Goal: Information Seeking & Learning: Check status

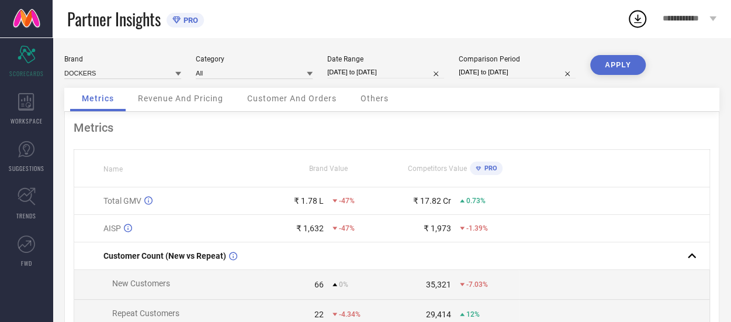
click at [179, 72] on icon at bounding box center [178, 74] width 6 height 6
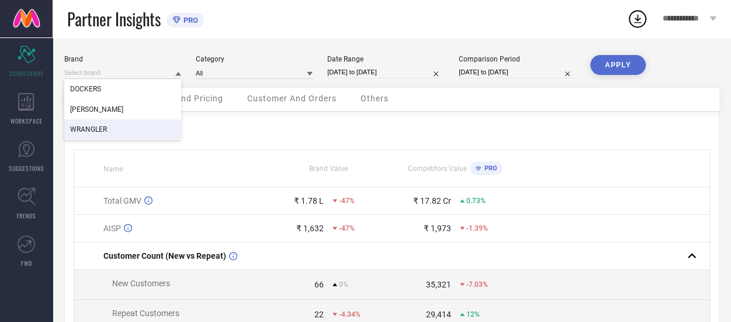
click at [115, 129] on div "WRANGLER" at bounding box center [122, 129] width 117 height 20
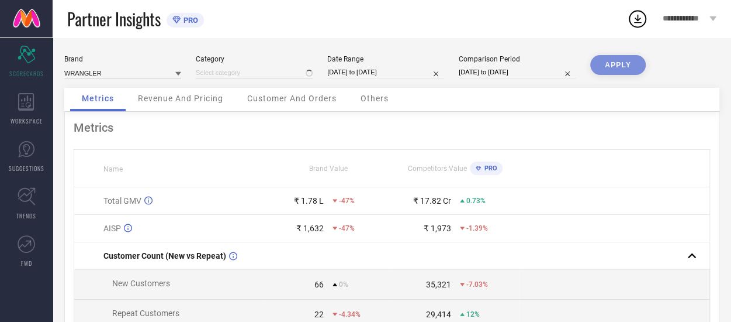
type input "All"
select select "7"
select select "2025"
select select "8"
select select "2025"
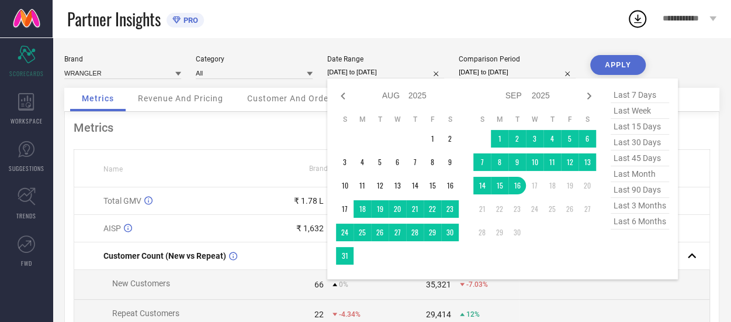
click at [389, 73] on input "[DATE] to [DATE]" at bounding box center [385, 72] width 117 height 12
click at [341, 95] on icon at bounding box center [343, 96] width 14 height 14
select select "6"
select select "2025"
select select "7"
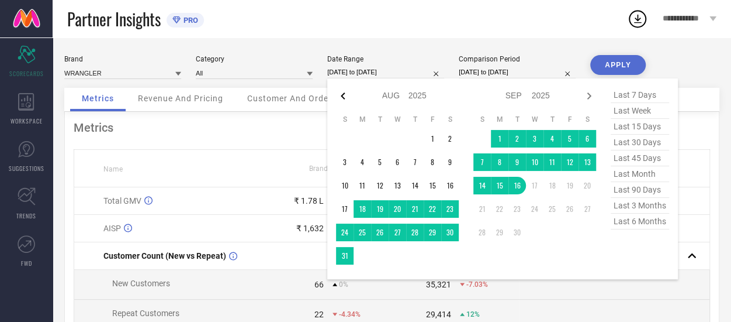
select select "2025"
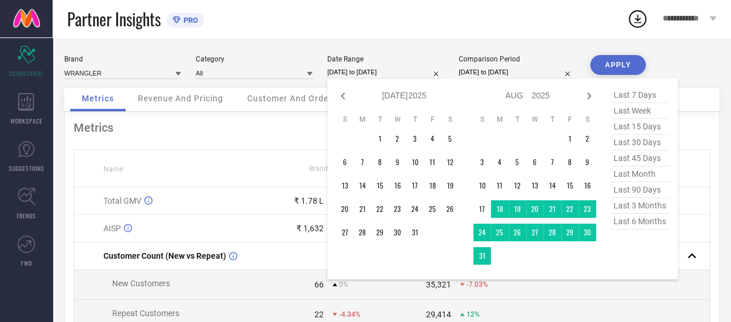
click at [341, 95] on icon at bounding box center [343, 96] width 14 height 14
select select "5"
select select "2025"
select select "6"
select select "2025"
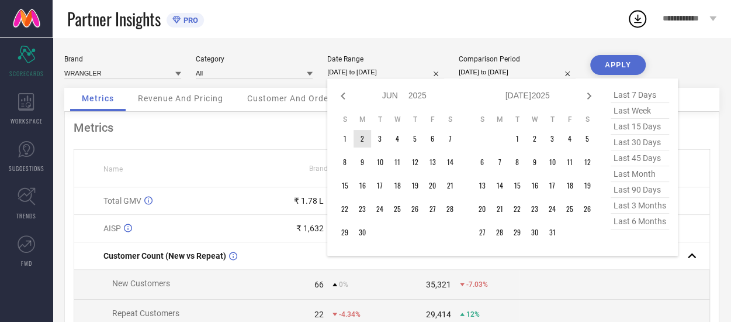
type input "After [DATE]"
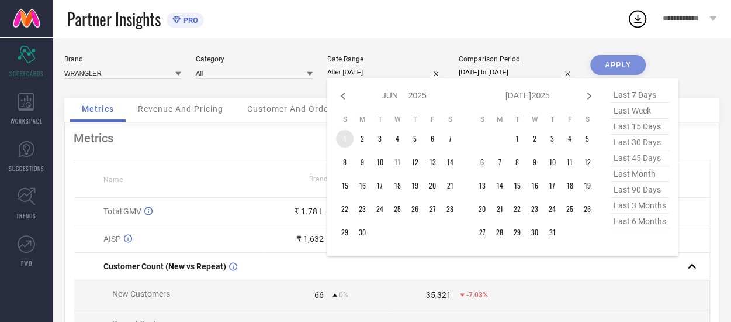
click at [351, 140] on td "1" at bounding box center [345, 139] width 18 height 18
click at [589, 99] on icon at bounding box center [590, 95] width 4 height 7
select select "6"
select select "2025"
select select "7"
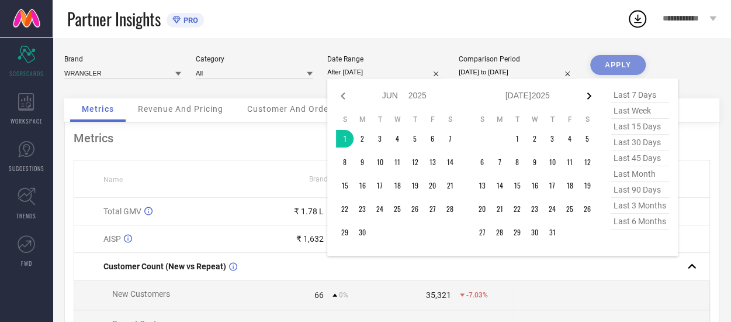
select select "2025"
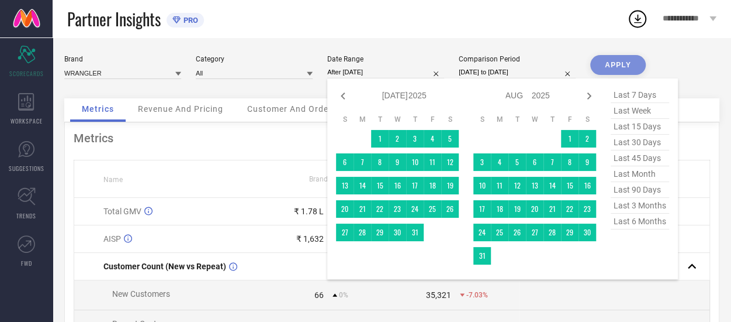
type input "[DATE] to [DATE]"
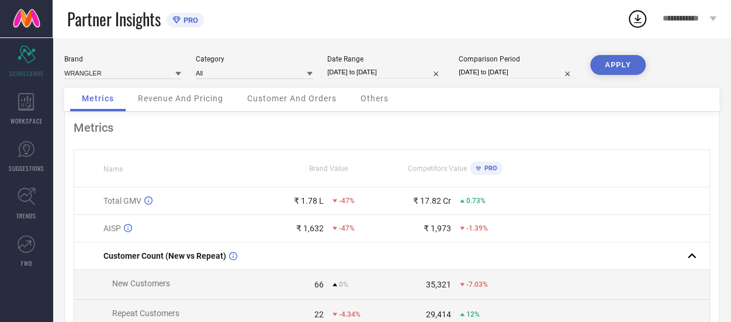
click at [491, 72] on input "[DATE] to [DATE]" at bounding box center [517, 72] width 117 height 12
select select "7"
select select "2024"
select select "8"
select select "2024"
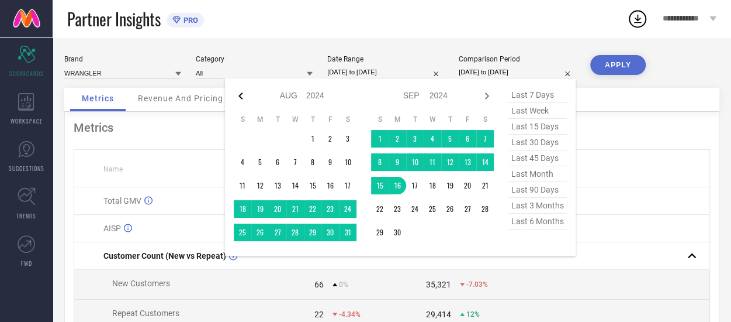
click at [241, 96] on icon at bounding box center [241, 95] width 4 height 7
select select "6"
select select "2024"
select select "7"
select select "2024"
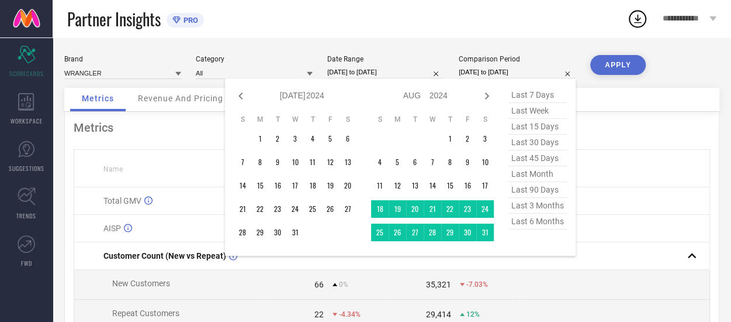
click at [241, 96] on icon at bounding box center [241, 95] width 4 height 7
select select "5"
select select "2024"
select select "6"
select select "2024"
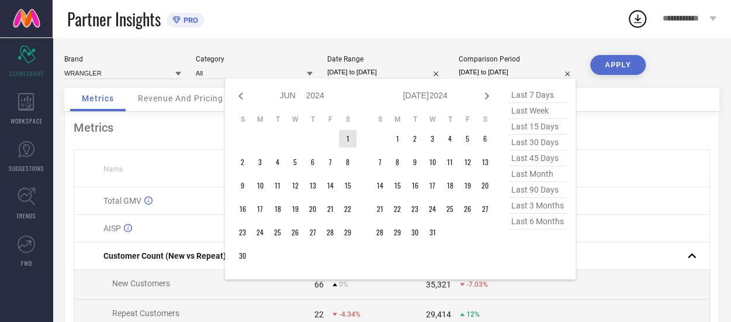
type input "After [DATE]"
click at [346, 136] on td "1" at bounding box center [348, 139] width 18 height 18
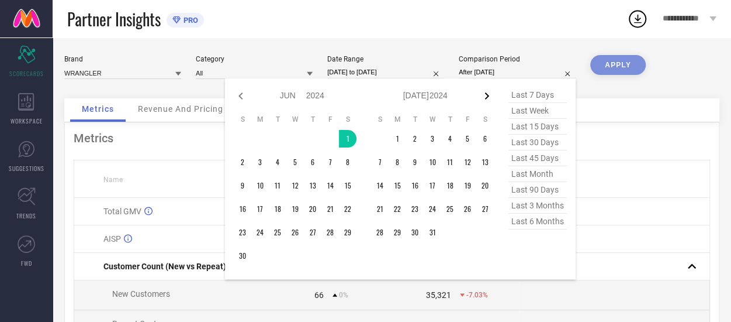
click at [491, 95] on icon at bounding box center [487, 96] width 14 height 14
select select "6"
select select "2024"
select select "7"
select select "2024"
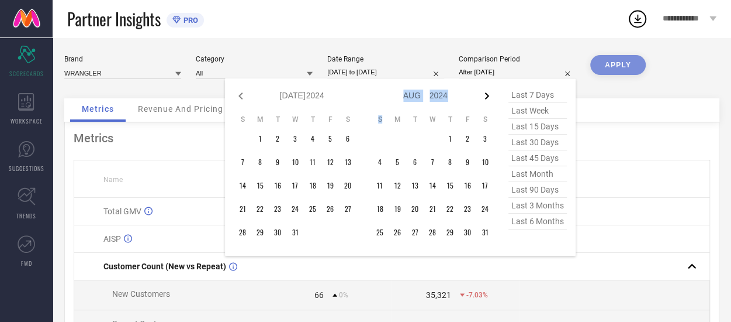
click at [490, 95] on icon at bounding box center [487, 96] width 14 height 14
select select "7"
select select "2024"
select select "8"
select select "2024"
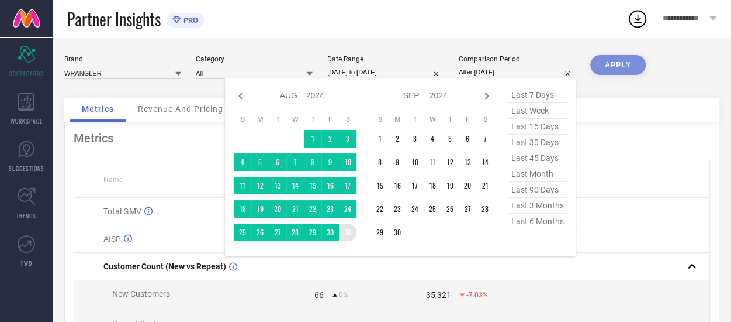
type input "[DATE] to [DATE]"
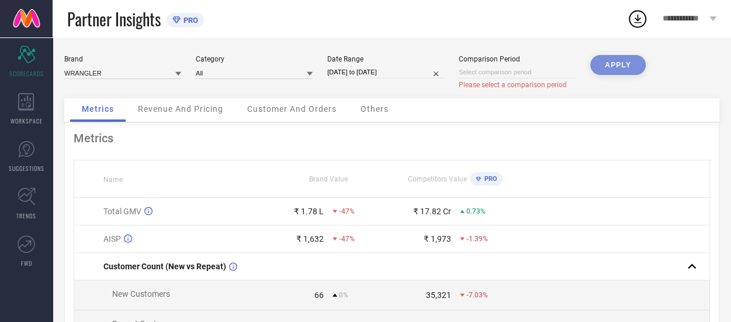
click at [489, 70] on input at bounding box center [517, 72] width 117 height 12
select select "8"
select select "2025"
select select "9"
select select "2025"
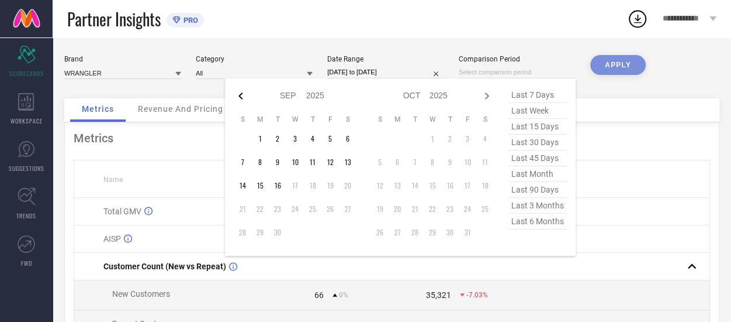
click at [241, 97] on icon at bounding box center [241, 95] width 4 height 7
select select "7"
select select "2025"
select select "8"
select select "2025"
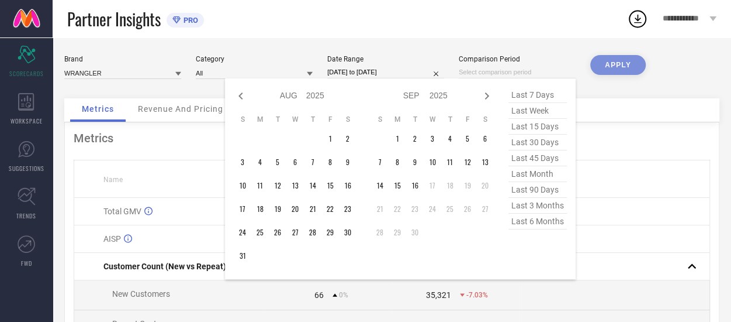
click at [241, 97] on icon at bounding box center [241, 95] width 4 height 7
select select "6"
select select "2025"
select select "7"
select select "2025"
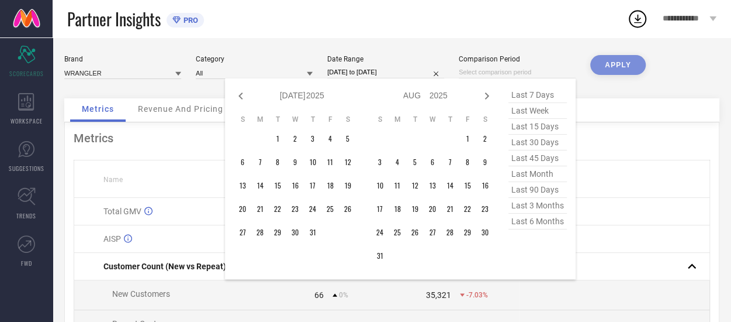
click at [241, 97] on icon at bounding box center [241, 95] width 4 height 7
select select "5"
select select "2025"
select select "6"
select select "2025"
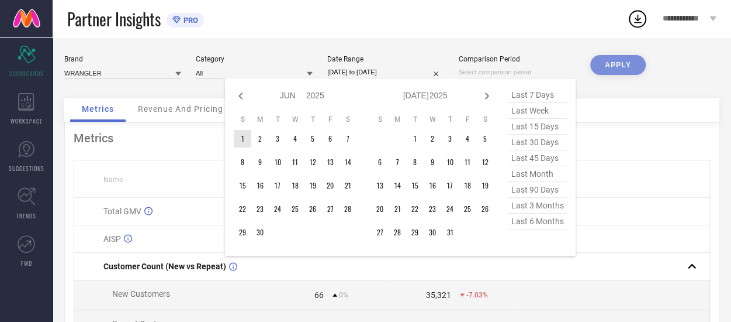
type input "After [DATE]"
click at [244, 141] on td "1" at bounding box center [243, 139] width 18 height 18
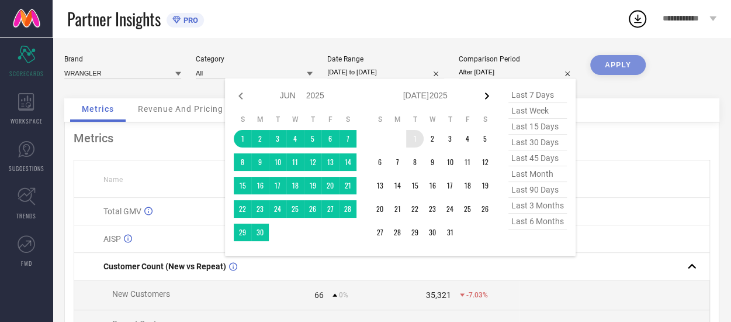
click at [485, 95] on icon at bounding box center [487, 96] width 14 height 14
select select "6"
select select "2025"
select select "7"
select select "2025"
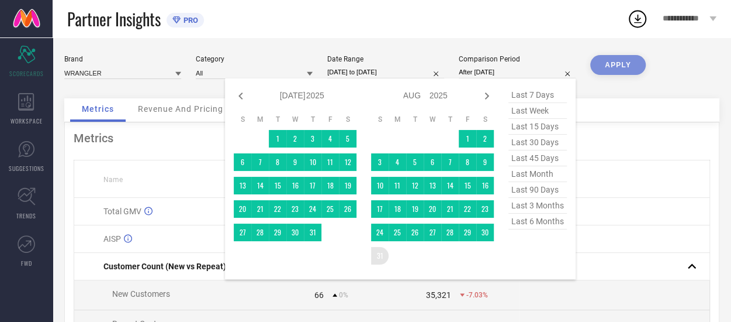
type input "[DATE] to [DATE]"
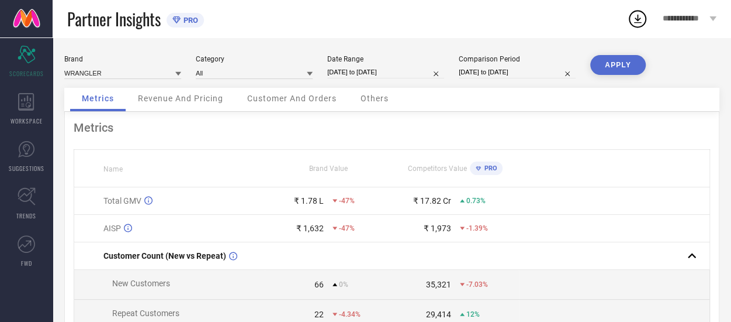
click at [620, 59] on button "APPLY" at bounding box center [619, 65] width 56 height 20
click at [488, 73] on input "[DATE] to [DATE]" at bounding box center [517, 72] width 117 height 12
select select "5"
select select "2025"
select select "6"
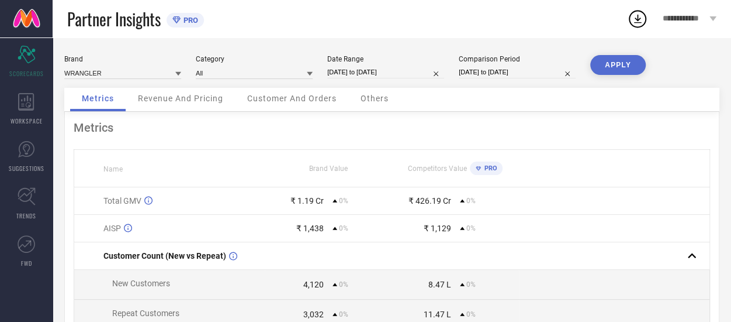
select select "2025"
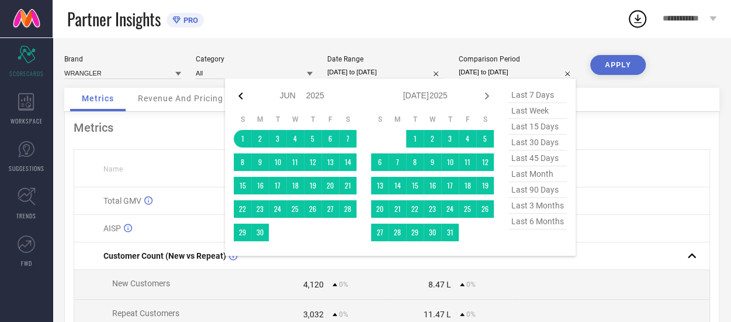
click at [237, 95] on icon at bounding box center [241, 96] width 14 height 14
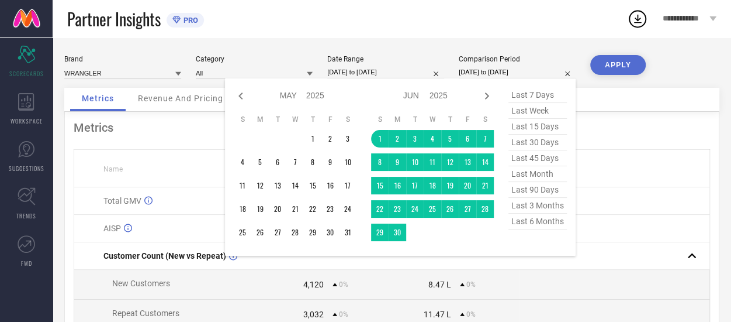
click at [237, 95] on icon at bounding box center [241, 96] width 14 height 14
select select "2"
select select "2025"
select select "3"
select select "2025"
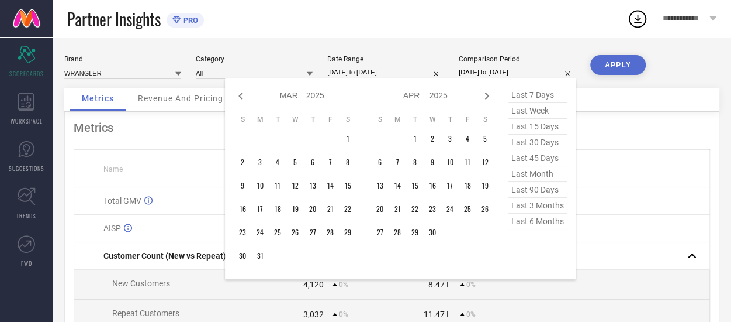
click at [237, 95] on icon at bounding box center [241, 96] width 14 height 14
select select "2025"
select select "1"
select select "2025"
click at [237, 95] on icon at bounding box center [241, 96] width 14 height 14
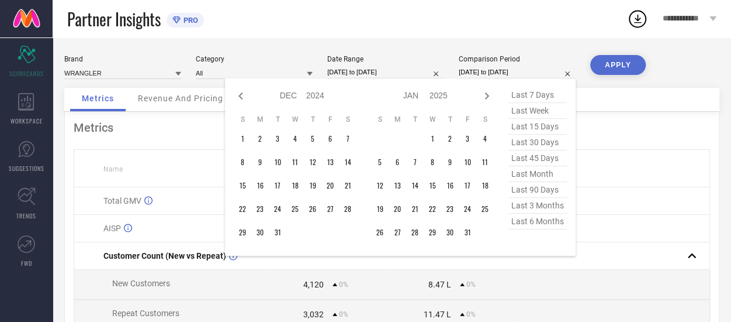
click at [237, 95] on icon at bounding box center [241, 96] width 14 height 14
select select "10"
select select "2024"
select select "11"
select select "2024"
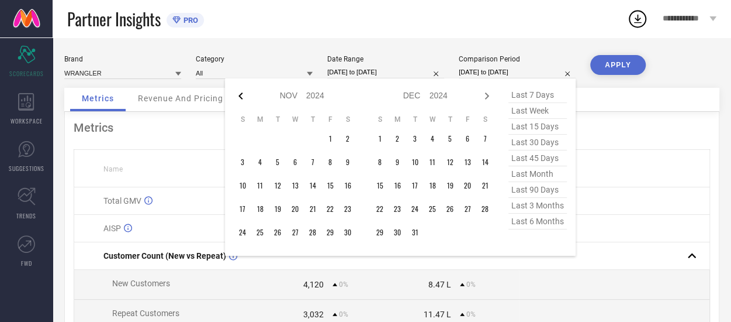
click at [241, 94] on icon at bounding box center [241, 96] width 14 height 14
select select "9"
select select "2024"
select select "10"
select select "2024"
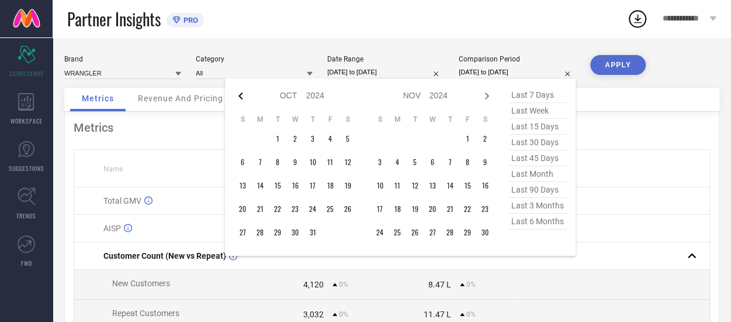
click at [239, 95] on icon at bounding box center [241, 96] width 14 height 14
select select "8"
select select "2024"
select select "9"
select select "2024"
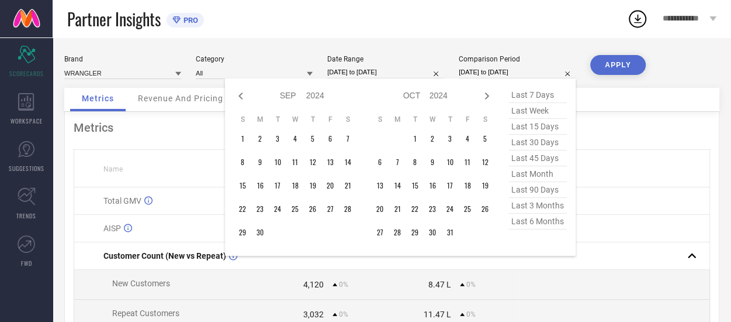
click at [239, 95] on icon at bounding box center [241, 96] width 14 height 14
select select "7"
select select "2024"
select select "8"
select select "2024"
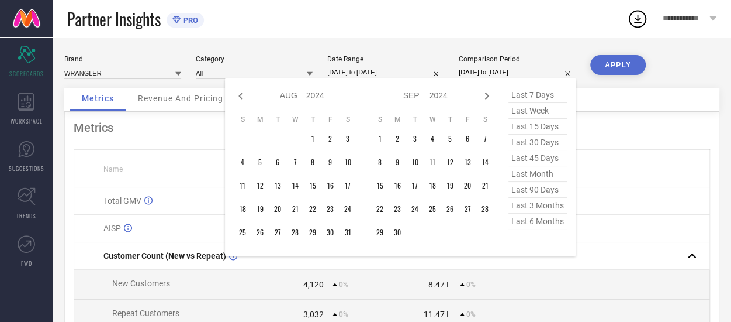
click at [239, 95] on icon at bounding box center [241, 96] width 14 height 14
select select "6"
select select "2024"
select select "7"
select select "2024"
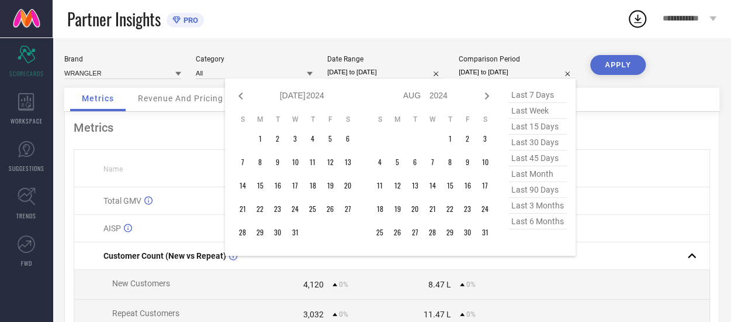
click at [239, 95] on icon at bounding box center [241, 96] width 14 height 14
select select "5"
select select "2024"
select select "6"
select select "2024"
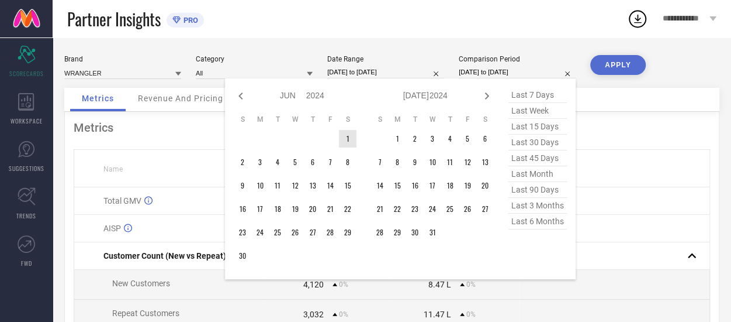
type input "After [DATE]"
click at [355, 138] on td "1" at bounding box center [348, 139] width 18 height 18
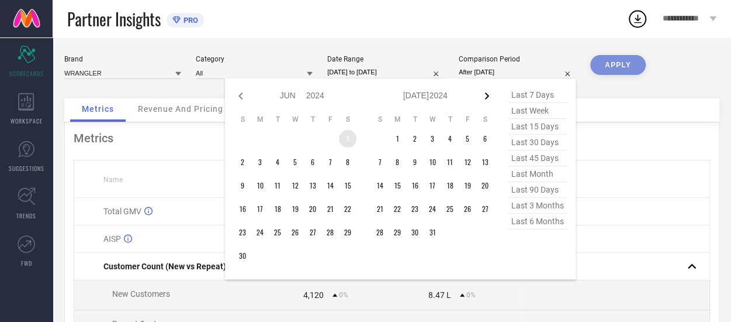
click at [485, 94] on icon at bounding box center [487, 96] width 14 height 14
select select "6"
select select "2024"
select select "7"
select select "2024"
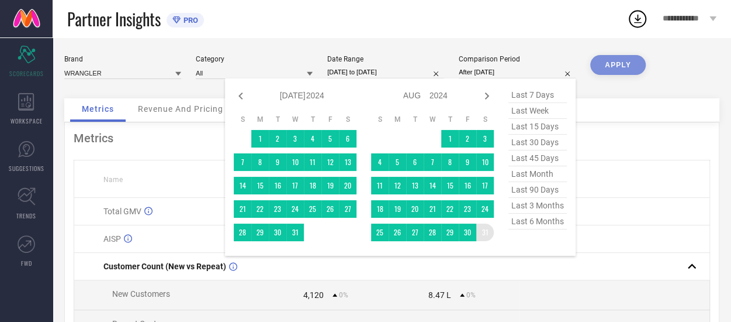
type input "[DATE] to [DATE]"
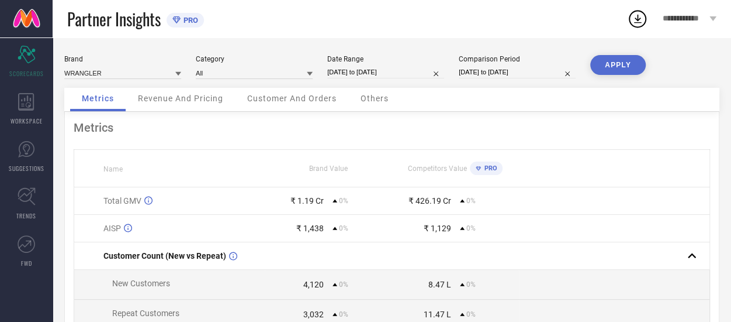
click at [609, 68] on button "APPLY" at bounding box center [619, 65] width 56 height 20
click at [302, 101] on span "Customer And Orders" at bounding box center [291, 98] width 89 height 9
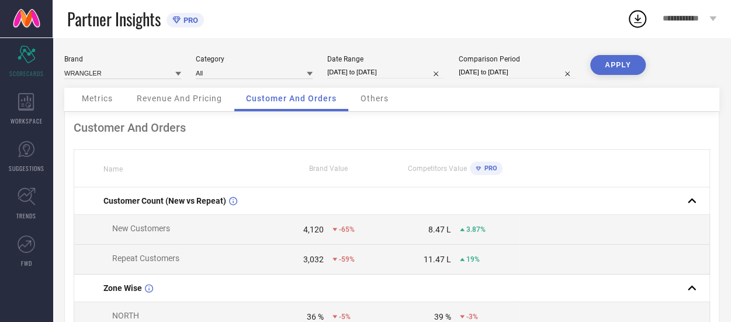
click at [179, 103] on span "Revenue And Pricing" at bounding box center [179, 98] width 85 height 9
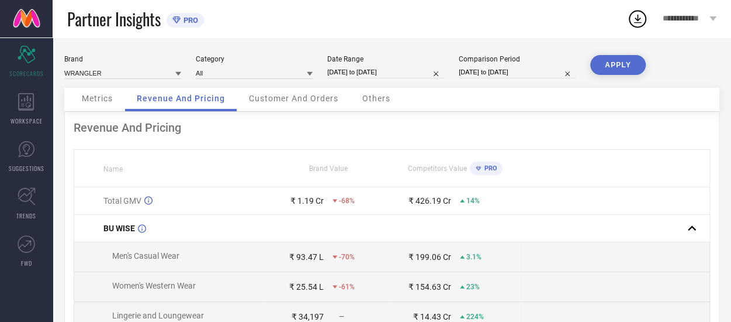
click at [106, 96] on span "Metrics" at bounding box center [97, 98] width 31 height 9
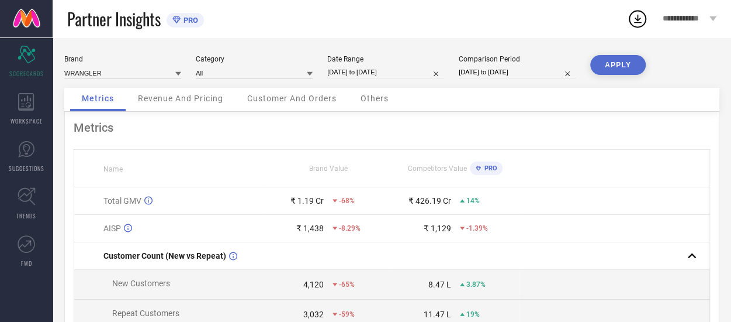
click at [370, 100] on span "Others" at bounding box center [375, 98] width 28 height 9
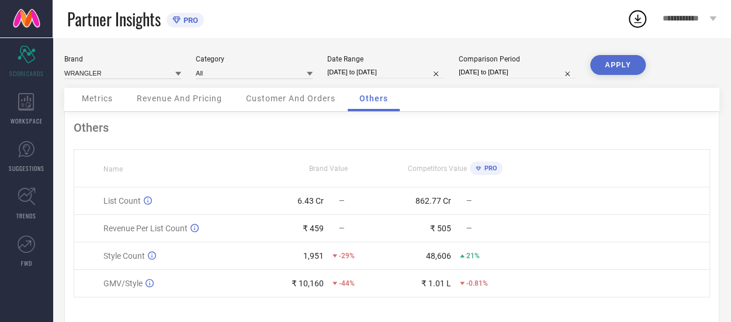
scroll to position [25, 0]
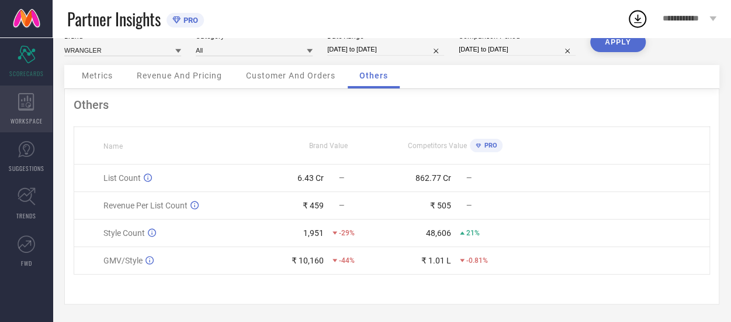
click at [28, 111] on div "WORKSPACE" at bounding box center [26, 108] width 53 height 47
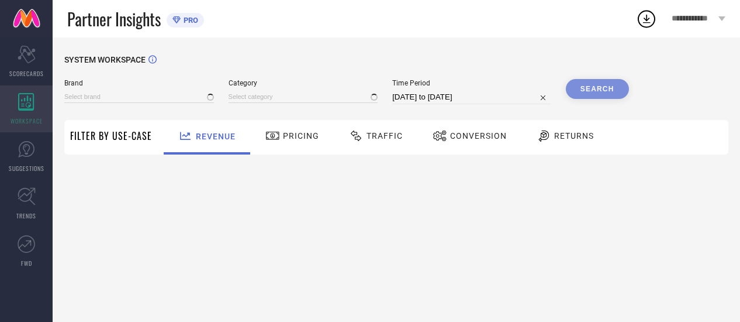
type input "DOCKERS"
type input "All"
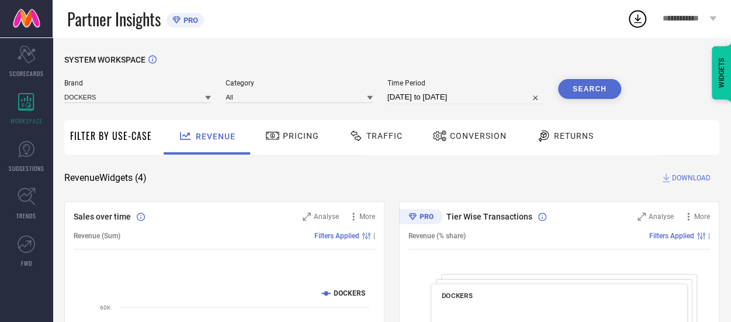
click at [200, 104] on div "Brand DOCKERS" at bounding box center [137, 91] width 147 height 25
click at [187, 100] on input at bounding box center [137, 97] width 147 height 12
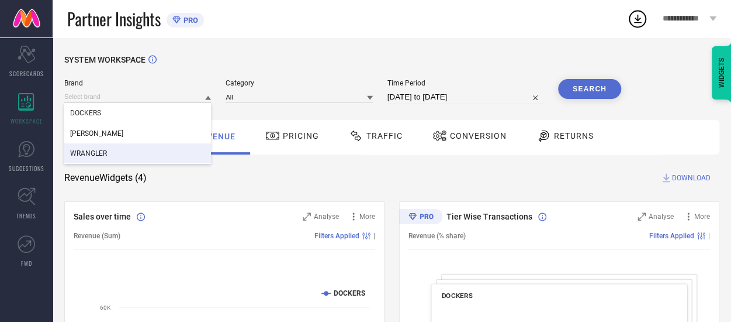
click at [105, 153] on span "WRANGLER" at bounding box center [88, 153] width 37 height 8
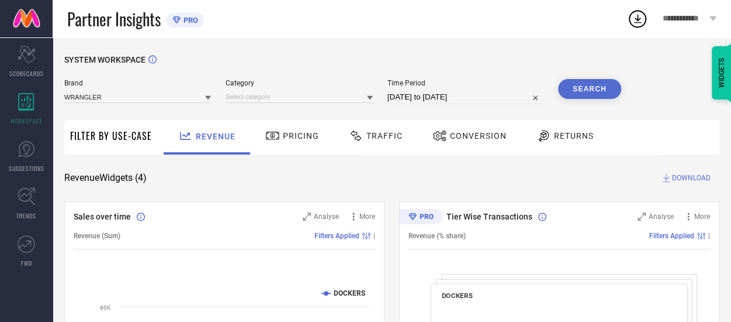
click at [387, 136] on span "Traffic" at bounding box center [385, 135] width 36 height 9
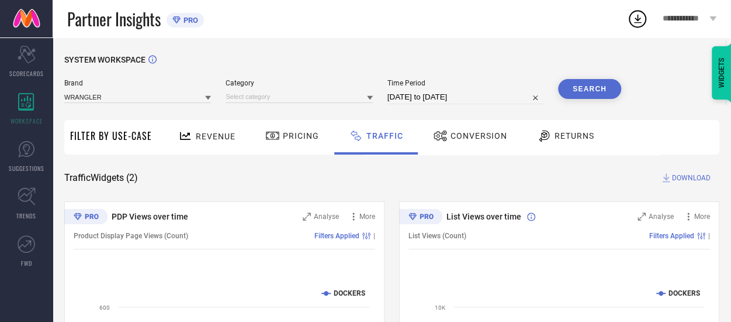
click at [483, 140] on span "Conversion" at bounding box center [479, 135] width 57 height 9
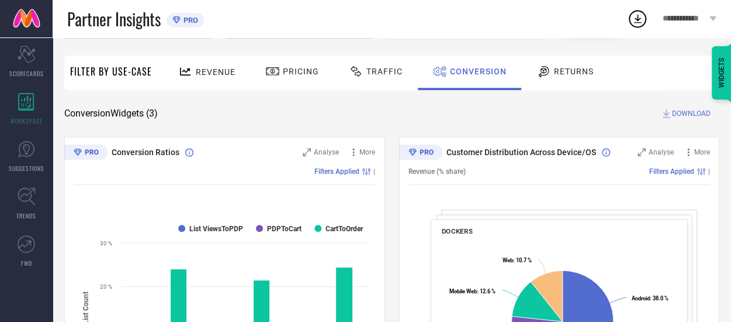
scroll to position [42, 0]
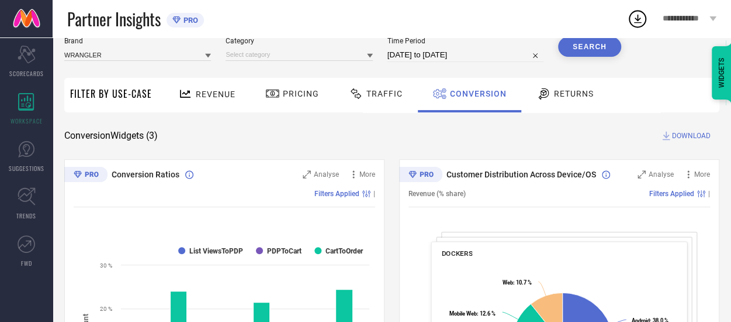
click at [296, 91] on span "Pricing" at bounding box center [301, 93] width 36 height 9
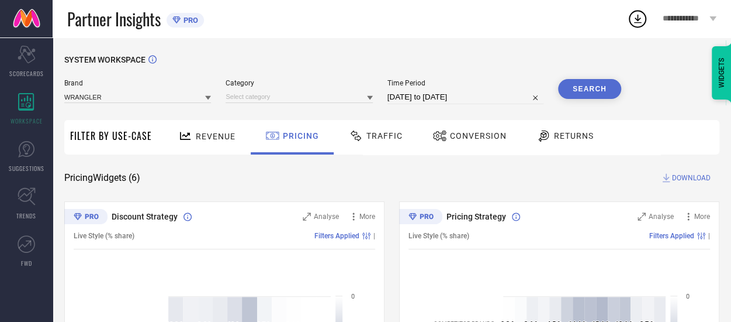
scroll to position [23, 0]
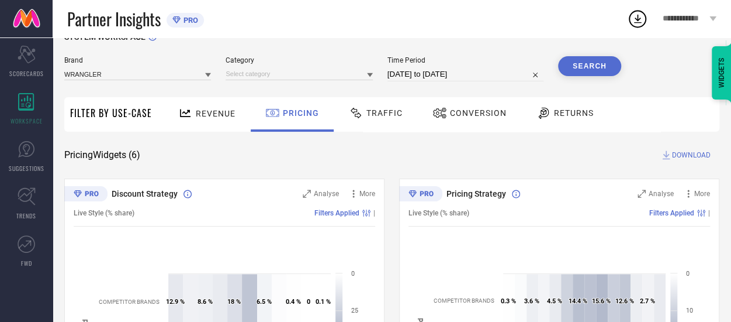
click at [562, 115] on span "Returns" at bounding box center [574, 112] width 40 height 9
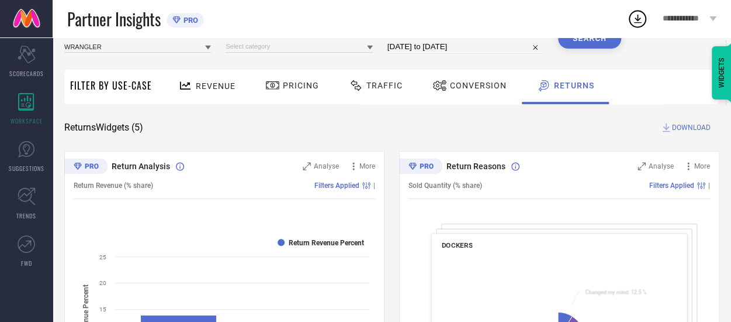
scroll to position [51, 0]
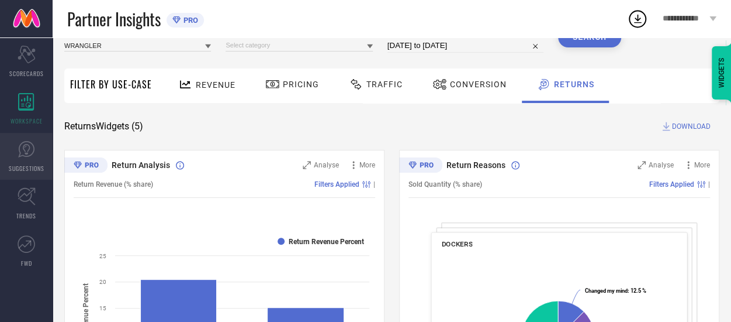
click at [25, 152] on icon at bounding box center [27, 149] width 18 height 18
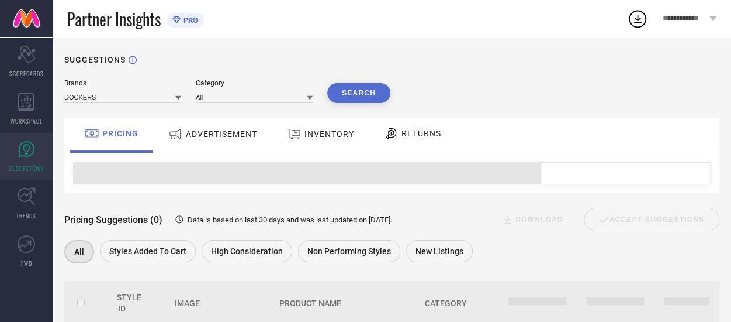
click at [233, 132] on span "ADVERTISEMENT" at bounding box center [221, 133] width 71 height 9
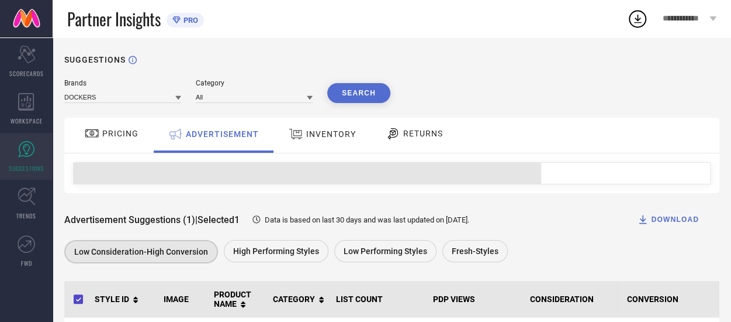
click at [327, 127] on div "INVENTORY" at bounding box center [322, 133] width 73 height 21
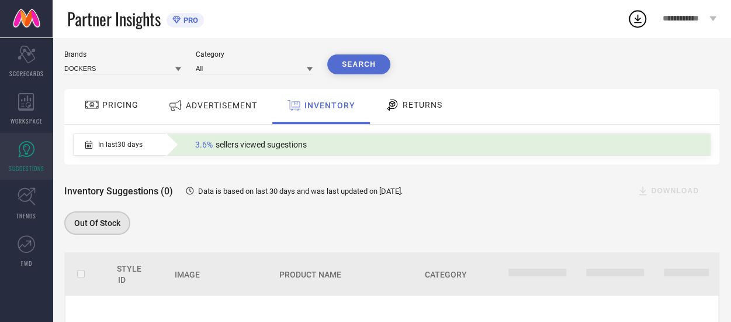
scroll to position [28, 0]
click at [28, 195] on icon at bounding box center [27, 196] width 18 height 18
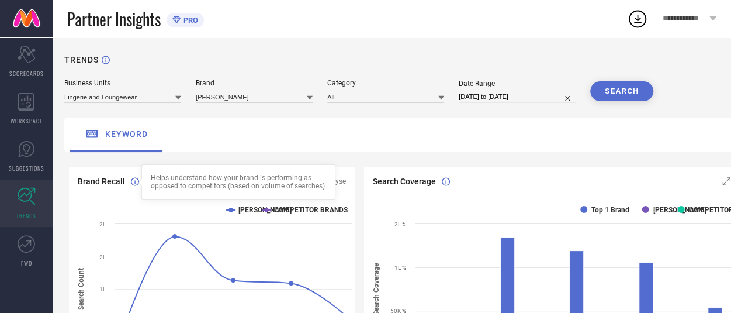
scroll to position [1, 0]
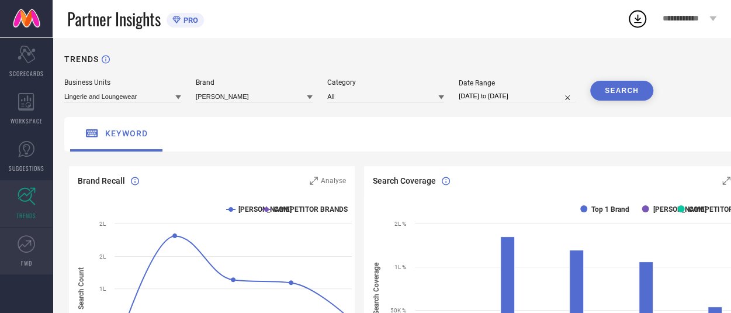
click at [28, 247] on icon at bounding box center [27, 244] width 18 height 18
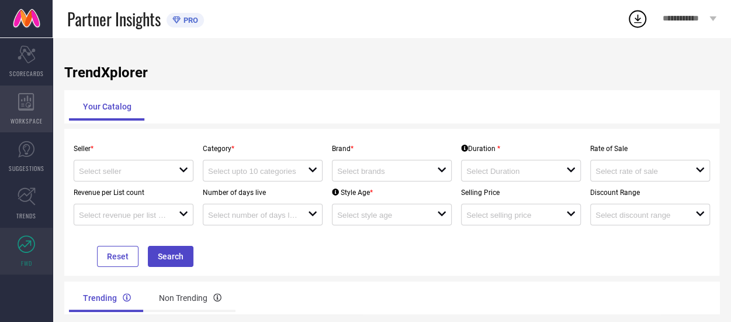
click at [27, 103] on icon at bounding box center [26, 102] width 16 height 18
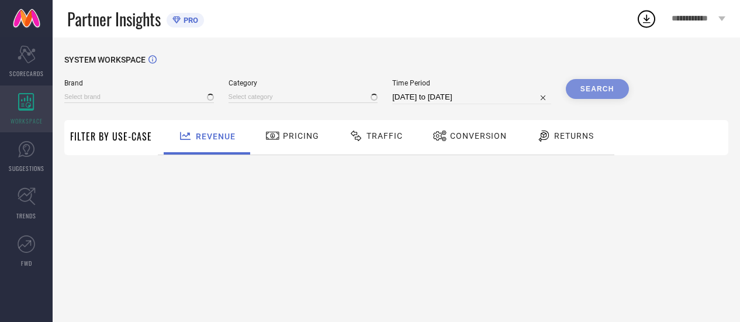
type input "DOCKERS"
type input "All"
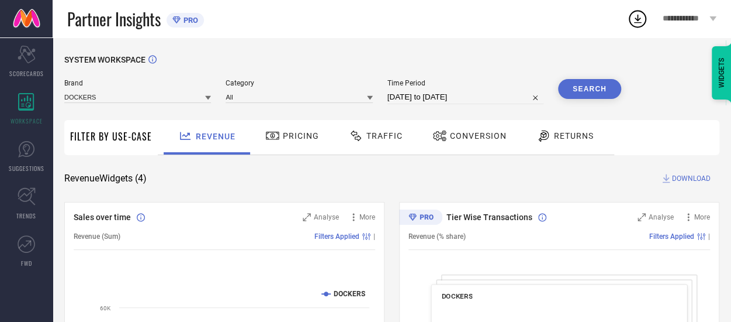
select select "7"
select select "2025"
select select "8"
select select "2025"
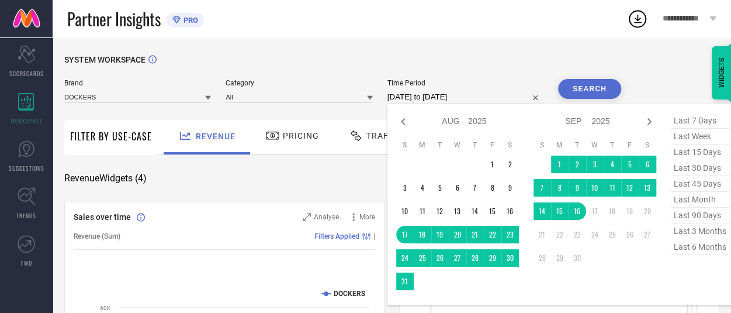
click at [433, 100] on input "[DATE] to [DATE]" at bounding box center [466, 97] width 156 height 14
click at [402, 122] on icon at bounding box center [403, 121] width 4 height 7
select select "6"
select select "2025"
select select "7"
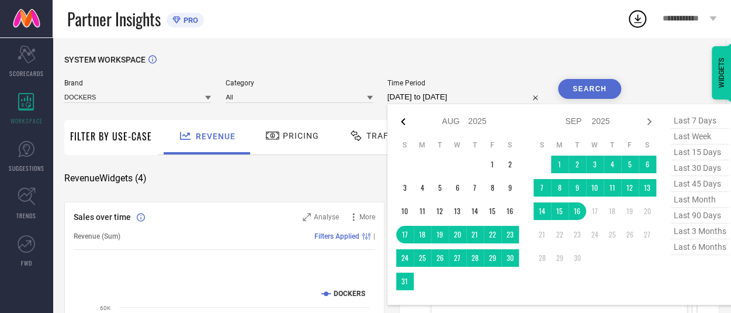
select select "2025"
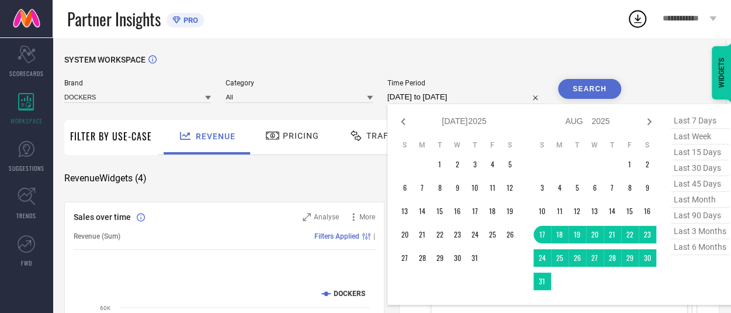
click at [402, 122] on icon at bounding box center [403, 121] width 4 height 7
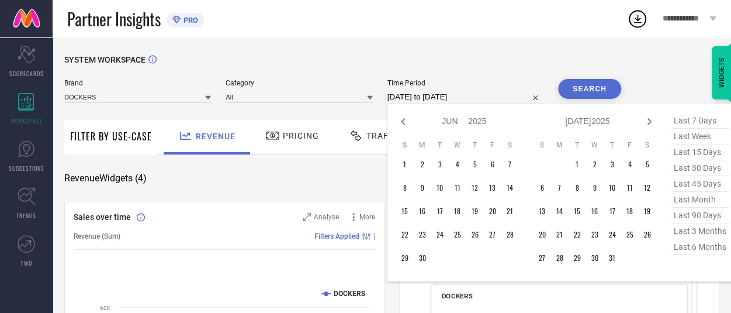
click at [402, 122] on icon at bounding box center [403, 121] width 4 height 7
select select "4"
select select "2025"
select select "5"
select select "2025"
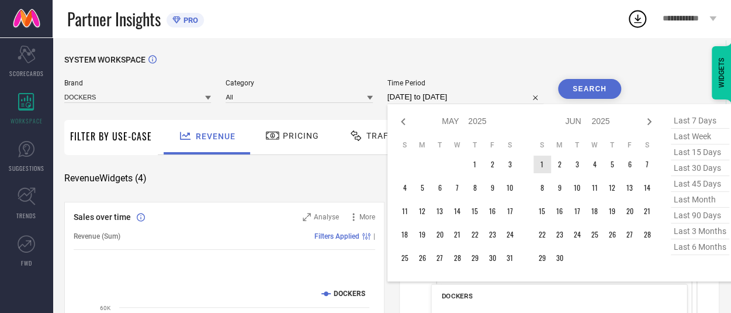
type input "After [DATE]"
click at [545, 164] on td "1" at bounding box center [543, 165] width 18 height 18
click at [649, 122] on icon at bounding box center [650, 122] width 14 height 14
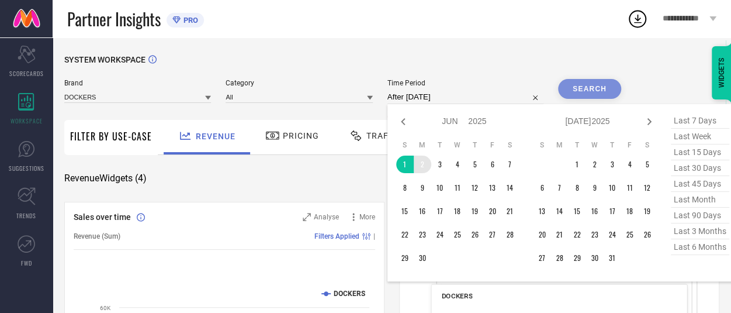
click at [649, 122] on icon at bounding box center [650, 122] width 14 height 14
select select "6"
select select "2025"
select select "7"
select select "2025"
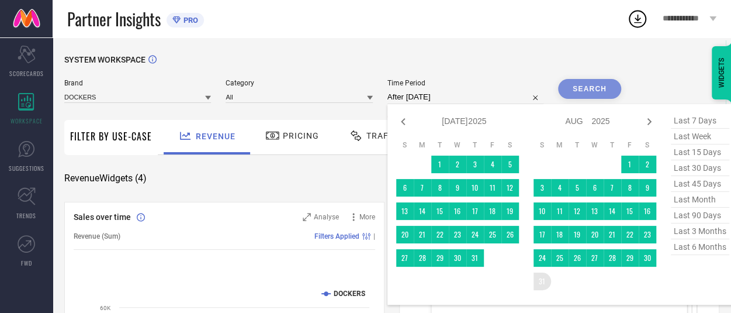
type input "[DATE] to [DATE]"
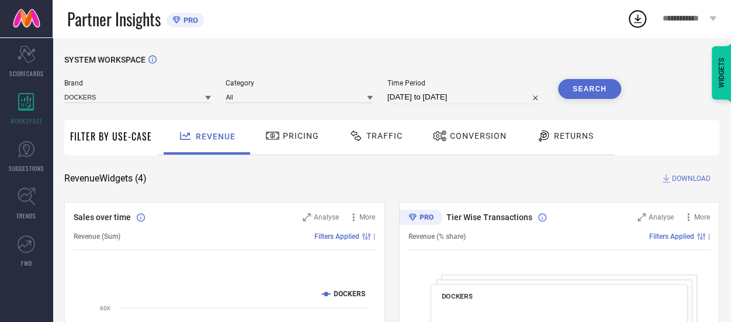
click at [585, 172] on div "Revenue Widgets ( 4 ) DOWNLOAD" at bounding box center [391, 178] width 655 height 12
click at [208, 99] on icon at bounding box center [208, 98] width 6 height 4
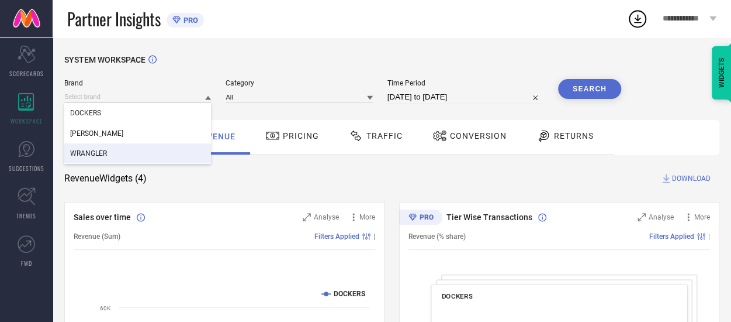
click at [124, 149] on div "WRANGLER" at bounding box center [137, 153] width 147 height 20
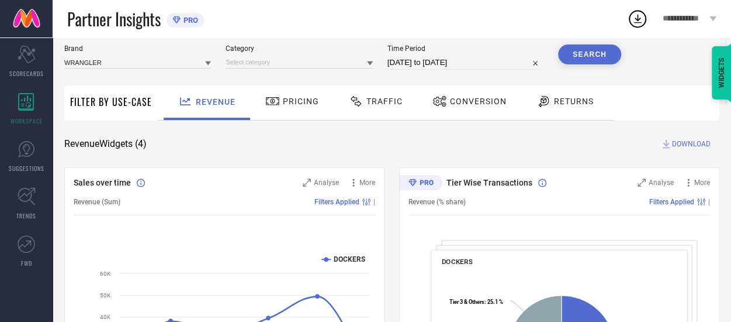
scroll to position [34, 0]
click at [106, 106] on span "Filter By Use-Case" at bounding box center [111, 102] width 82 height 14
click at [275, 99] on icon at bounding box center [272, 102] width 13 height 8
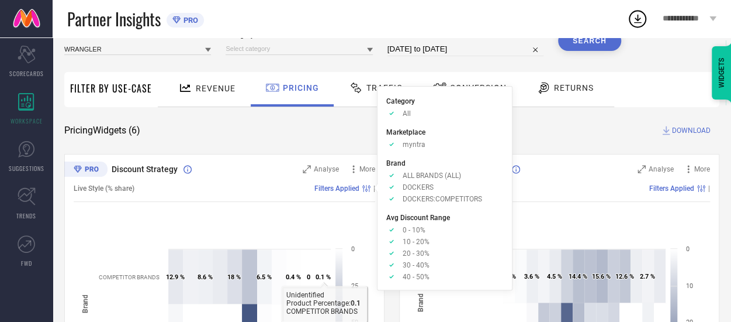
scroll to position [47, 0]
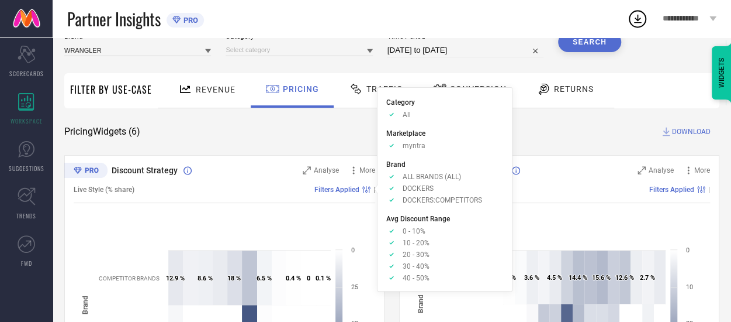
click at [338, 190] on span "Filters Applied" at bounding box center [337, 189] width 45 height 8
click at [367, 190] on circle at bounding box center [366, 191] width 2 height 2
click at [366, 192] on icon at bounding box center [367, 189] width 8 height 7
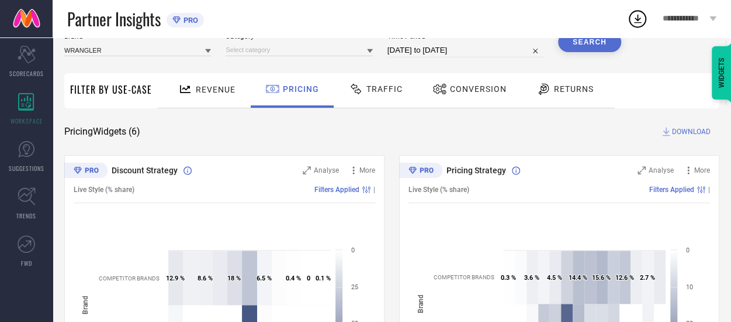
click at [366, 192] on icon at bounding box center [367, 189] width 8 height 7
click at [354, 190] on span "Filters Applied" at bounding box center [337, 189] width 45 height 8
click at [332, 188] on span "Filters Applied" at bounding box center [337, 189] width 45 height 8
click at [366, 188] on icon at bounding box center [367, 189] width 8 height 7
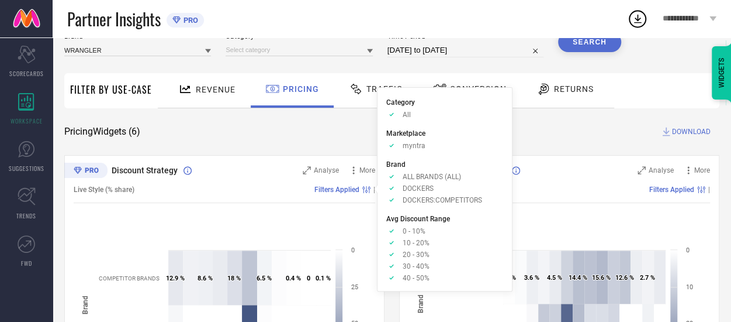
click at [320, 128] on div "Pricing Widgets ( 6 ) DOWNLOAD" at bounding box center [391, 132] width 655 height 12
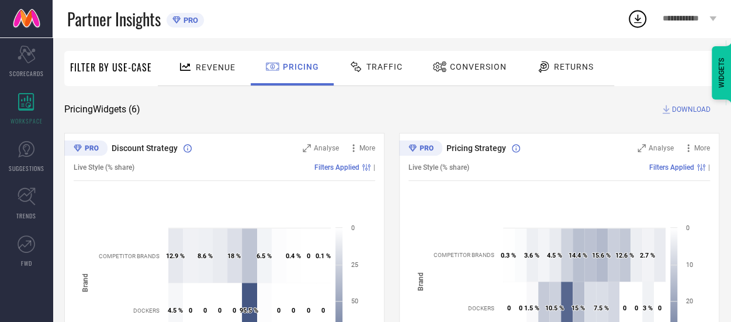
scroll to position [71, 0]
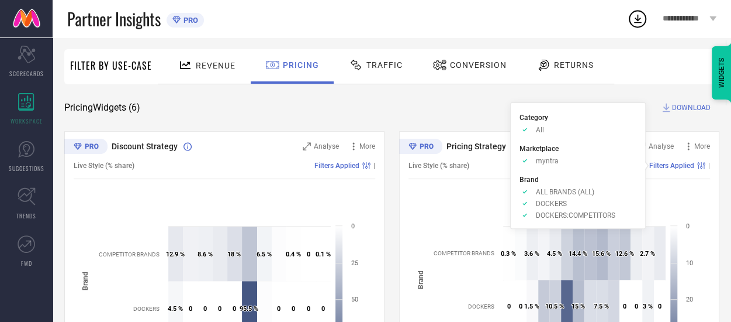
click at [668, 163] on span "Filters Applied" at bounding box center [672, 165] width 45 height 8
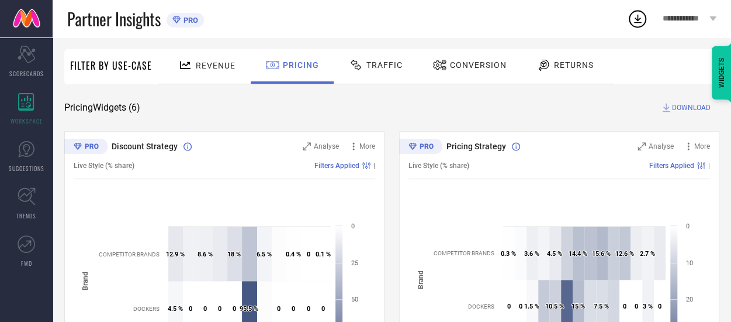
click at [718, 77] on div "WIDGETS" at bounding box center [722, 72] width 20 height 53
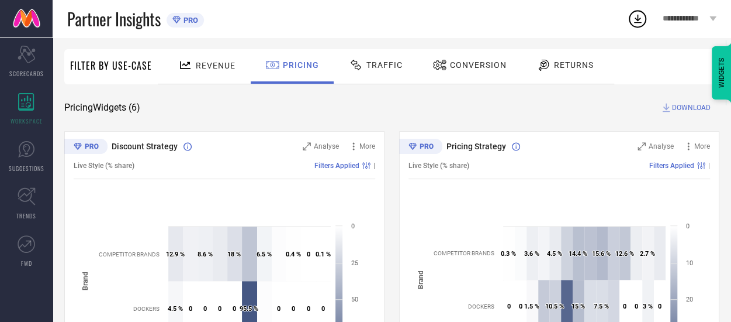
click at [481, 65] on span "Conversion" at bounding box center [478, 64] width 57 height 9
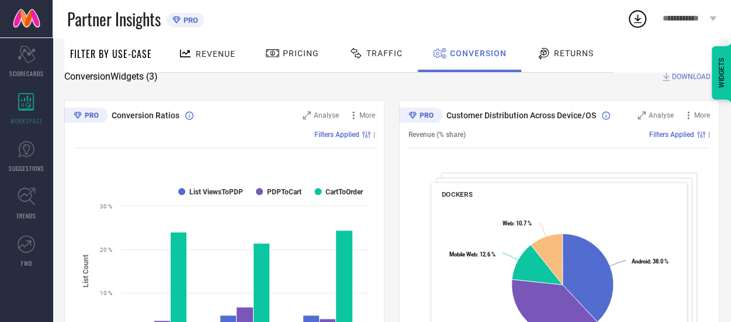
scroll to position [101, 0]
click at [469, 191] on span "DOCKERS" at bounding box center [457, 195] width 31 height 8
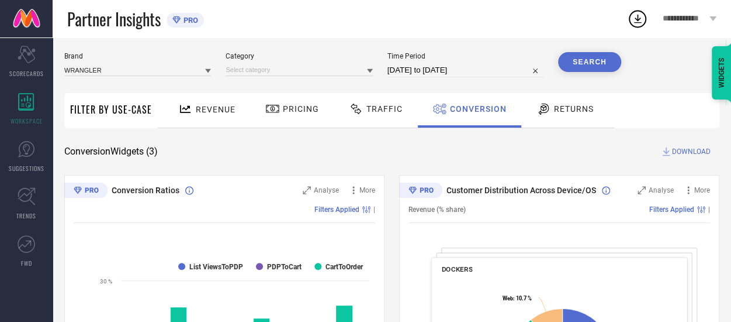
scroll to position [0, 0]
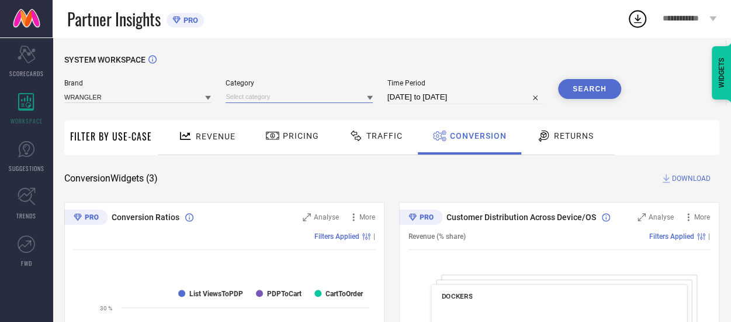
click at [270, 93] on input at bounding box center [299, 97] width 147 height 12
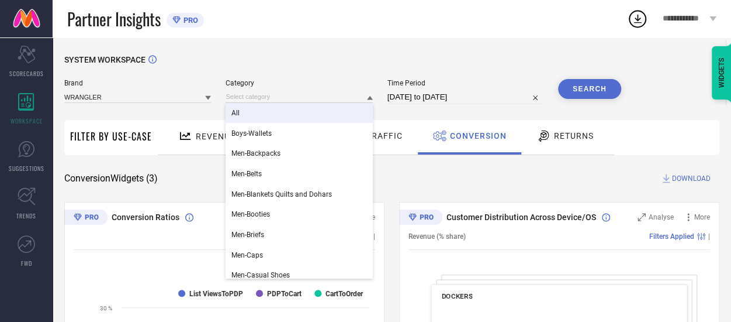
click at [260, 116] on div "All" at bounding box center [299, 113] width 147 height 20
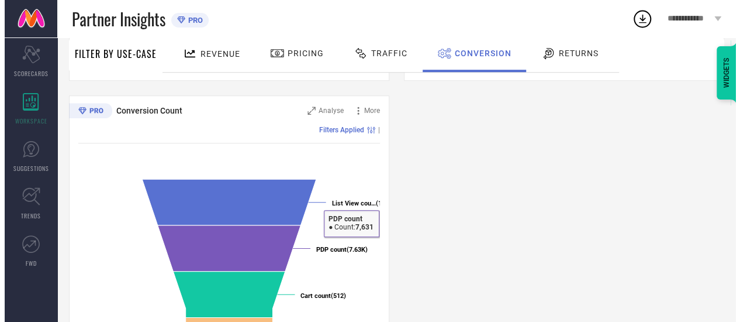
scroll to position [410, 0]
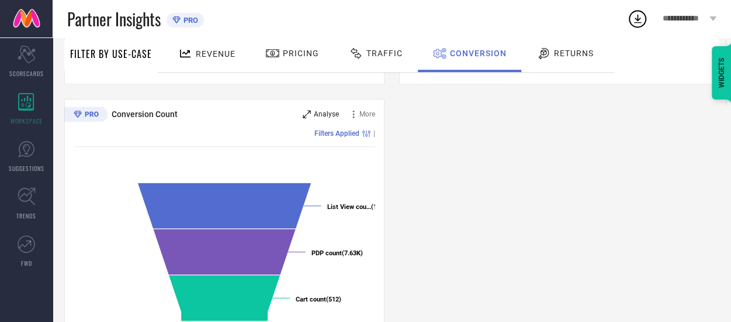
click at [328, 116] on span "Analyse" at bounding box center [326, 114] width 25 height 8
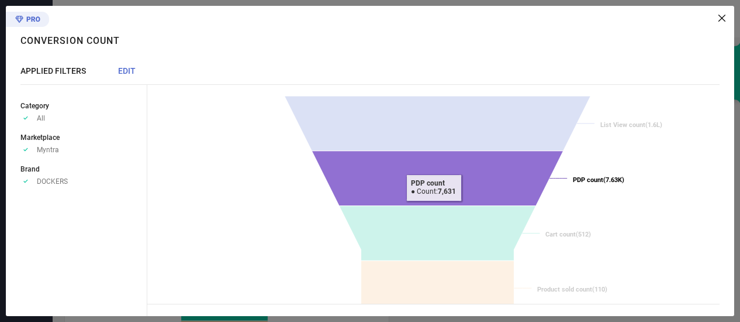
scroll to position [15, 0]
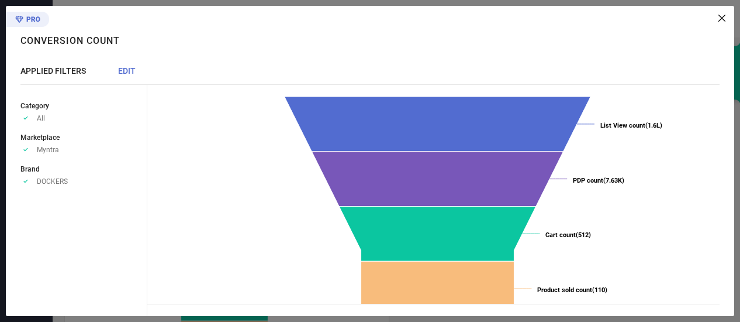
click at [46, 182] on span "DOCKERS" at bounding box center [52, 181] width 31 height 8
click at [125, 70] on span "EDIT" at bounding box center [127, 70] width 18 height 9
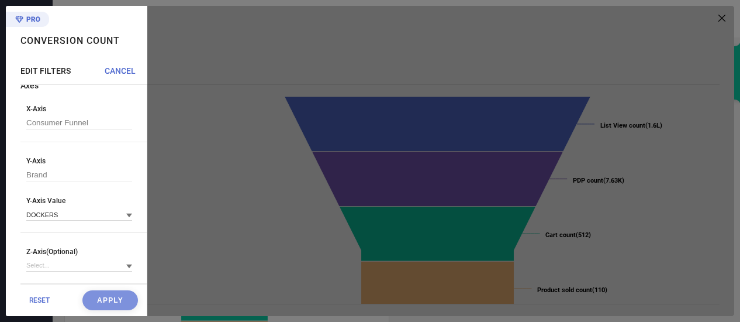
scroll to position [15, 0]
click at [116, 215] on input at bounding box center [79, 214] width 106 height 12
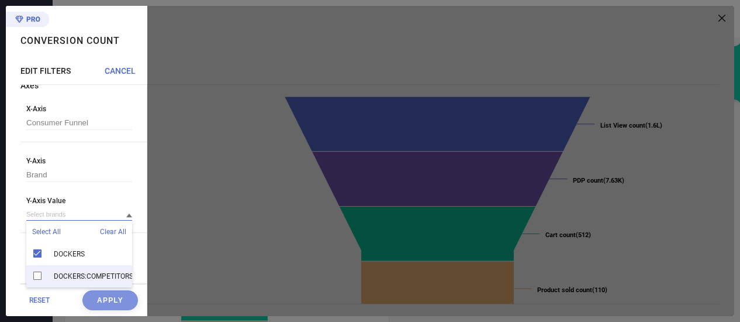
scroll to position [9, 0]
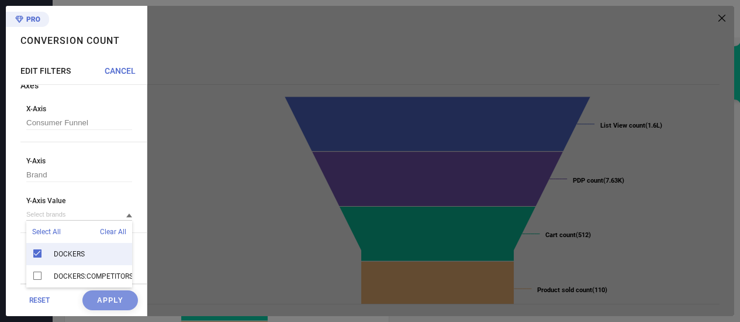
click at [109, 231] on span "Clear All" at bounding box center [113, 231] width 26 height 8
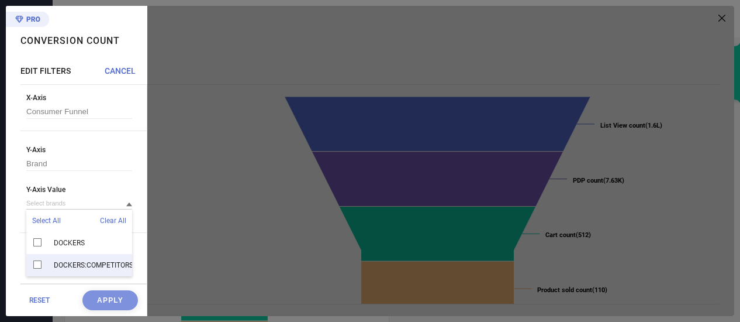
scroll to position [0, 0]
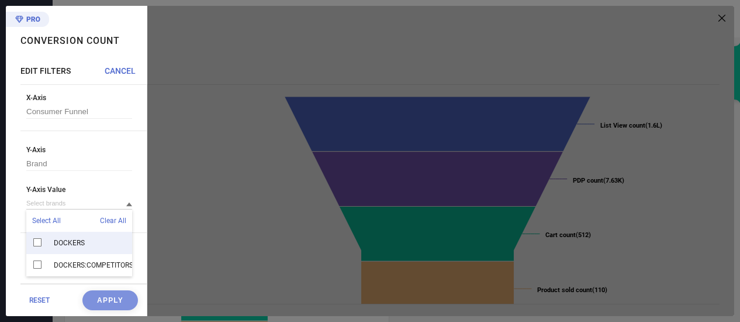
click at [131, 191] on div "Y-Axis Brand Y-Axis Value Select All Clear All DOCKERS DOCKERS:COMPETITORS Plea…" at bounding box center [83, 189] width 126 height 87
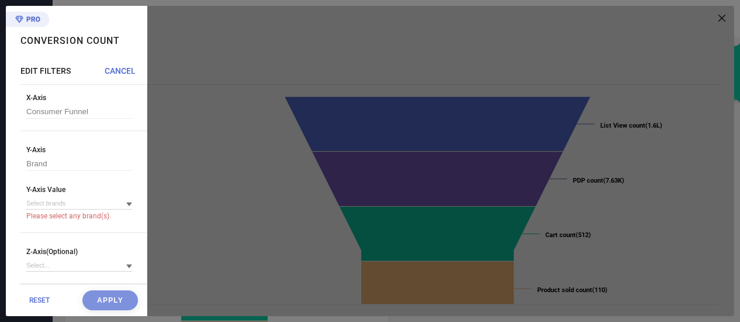
click at [41, 300] on span "RESET" at bounding box center [39, 300] width 20 height 8
type input "DOCKERS"
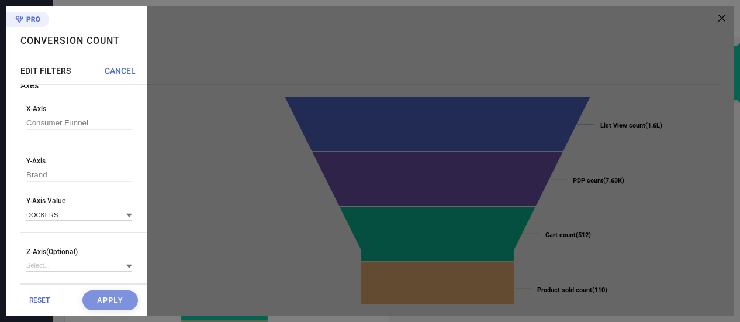
scroll to position [15, 0]
click at [720, 16] on div at bounding box center [440, 161] width 587 height 310
click at [263, 91] on div at bounding box center [440, 161] width 587 height 310
click at [89, 300] on div "RESET Apply" at bounding box center [83, 300] width 126 height 32
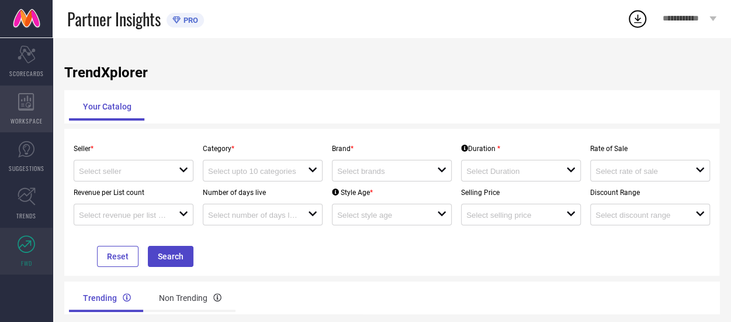
click at [29, 109] on icon at bounding box center [26, 102] width 16 height 18
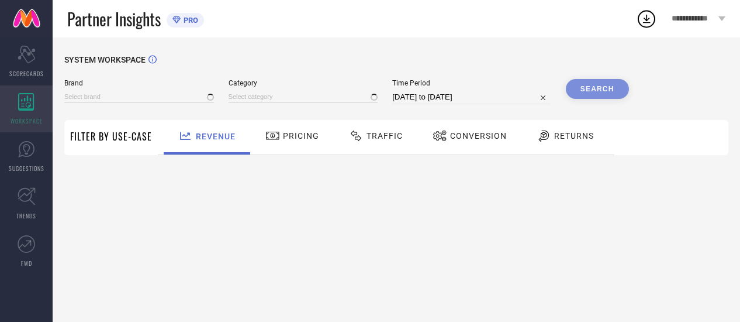
type input "DOCKERS"
type input "All"
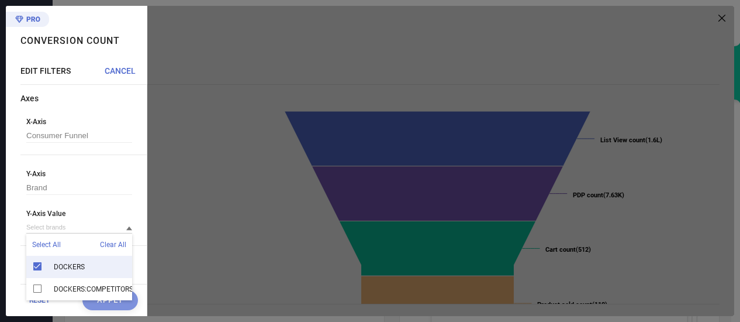
click at [122, 71] on span "CANCEL" at bounding box center [120, 70] width 31 height 9
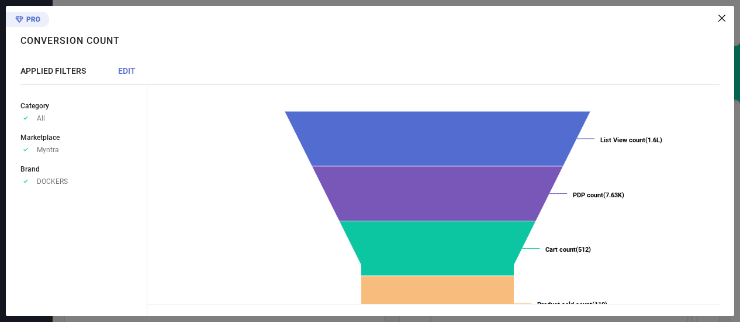
click at [723, 17] on icon at bounding box center [722, 18] width 7 height 7
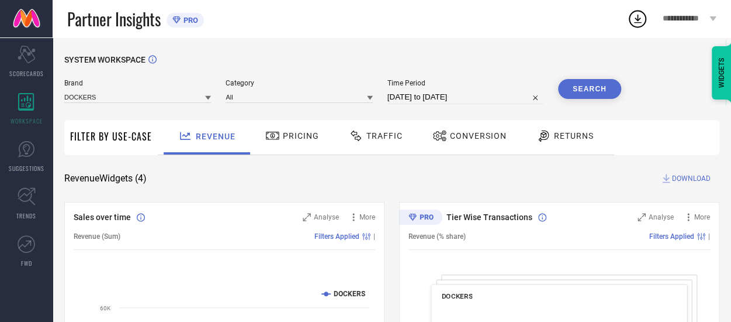
click at [208, 96] on icon at bounding box center [208, 98] width 6 height 6
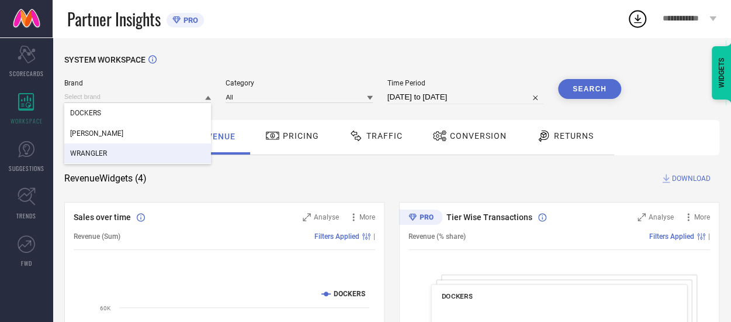
click at [112, 152] on div "WRANGLER" at bounding box center [137, 153] width 147 height 20
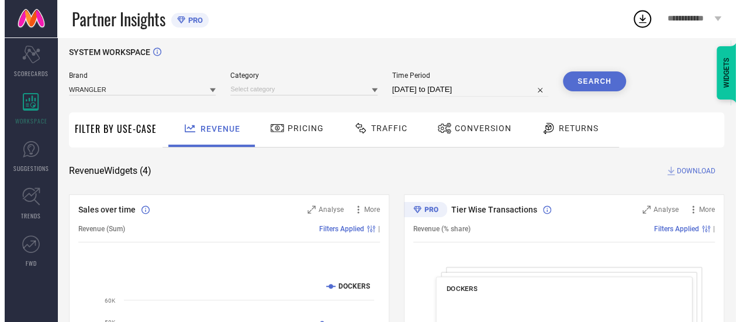
scroll to position [7, 0]
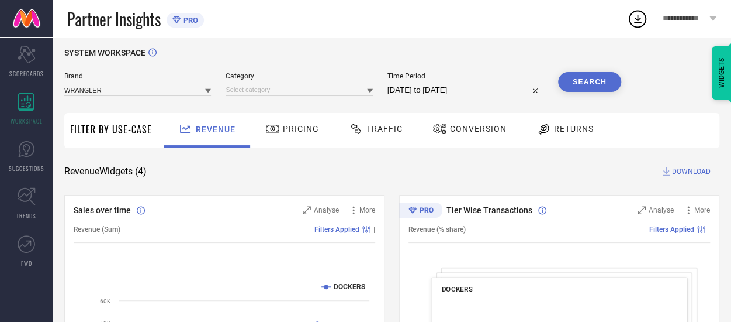
click at [121, 135] on span "Filter By Use-Case" at bounding box center [111, 129] width 82 height 14
click at [126, 129] on span "Filter By Use-Case" at bounding box center [111, 129] width 82 height 14
click at [283, 167] on div "Revenue Widgets ( 4 ) DOWNLOAD" at bounding box center [391, 171] width 655 height 12
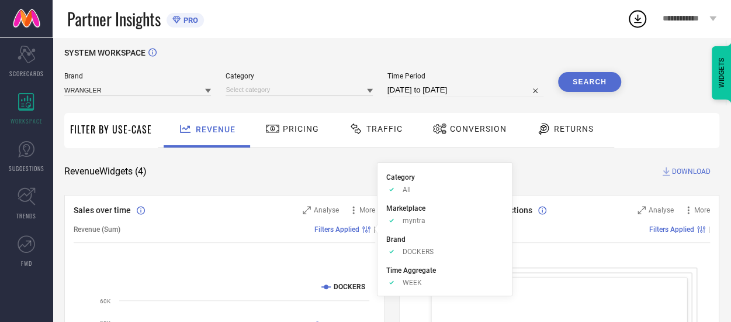
click at [349, 229] on span "Filters Applied" at bounding box center [337, 229] width 45 height 8
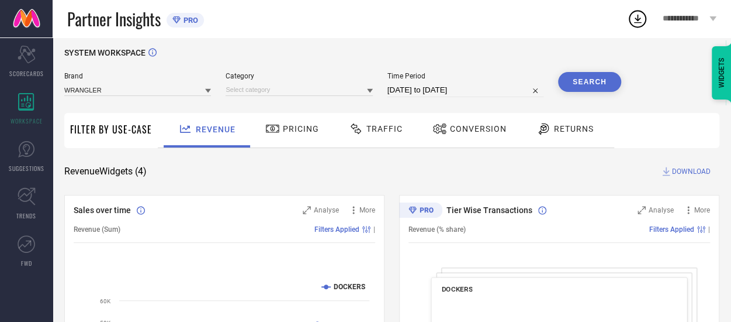
click at [350, 227] on span "Filters Applied" at bounding box center [337, 229] width 45 height 8
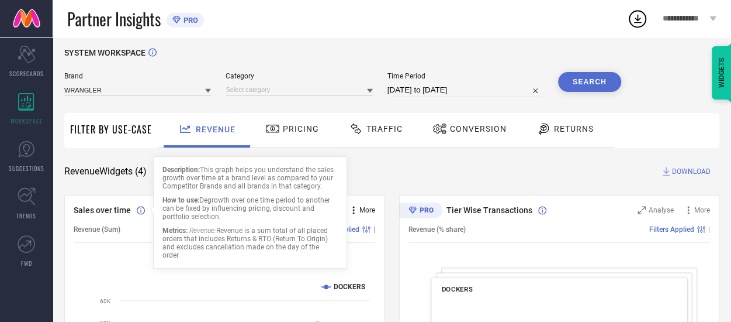
click at [356, 210] on icon at bounding box center [354, 210] width 12 height 12
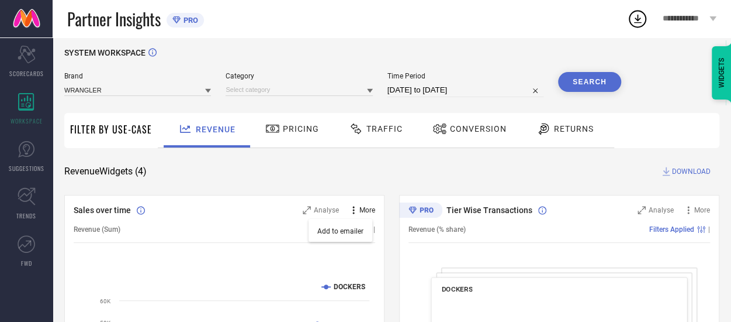
click at [371, 210] on span "More" at bounding box center [368, 210] width 16 height 8
click at [367, 210] on span "More" at bounding box center [368, 210] width 16 height 8
click at [353, 210] on icon at bounding box center [354, 210] width 2 height 8
click at [319, 211] on span "Analyse" at bounding box center [326, 210] width 25 height 8
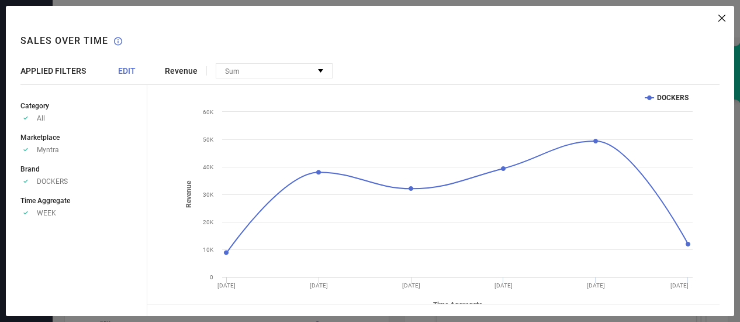
scroll to position [23, 0]
click at [127, 66] on span "EDIT" at bounding box center [127, 70] width 18 height 9
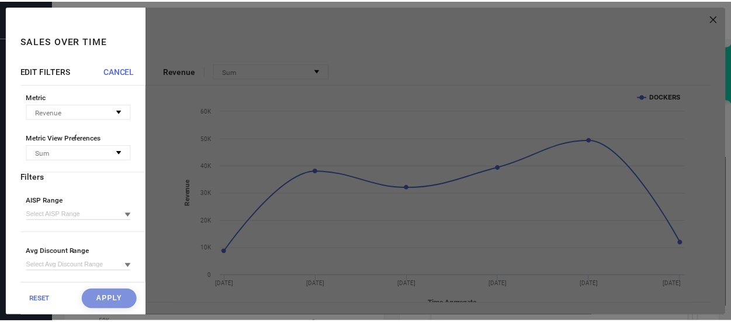
scroll to position [0, 0]
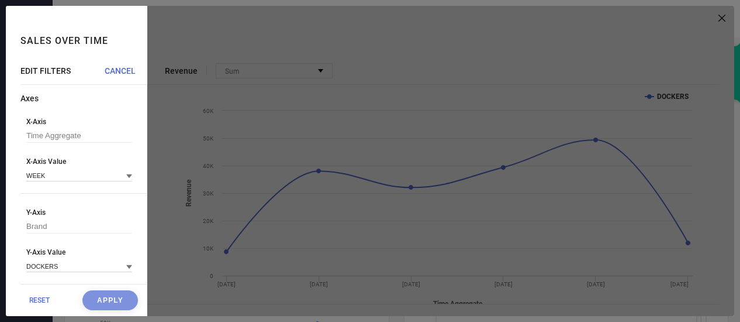
click at [555, 49] on div at bounding box center [440, 161] width 587 height 310
click at [721, 17] on div at bounding box center [440, 161] width 587 height 310
click at [122, 68] on span "CANCEL" at bounding box center [120, 70] width 31 height 9
